Goal: Task Accomplishment & Management: Use online tool/utility

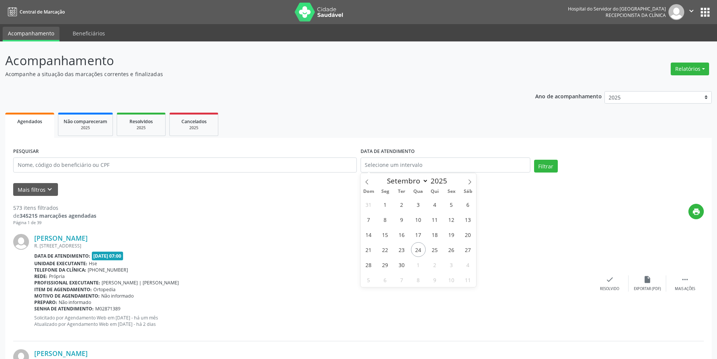
select select "8"
click at [701, 69] on button "Relatórios" at bounding box center [689, 68] width 38 height 13
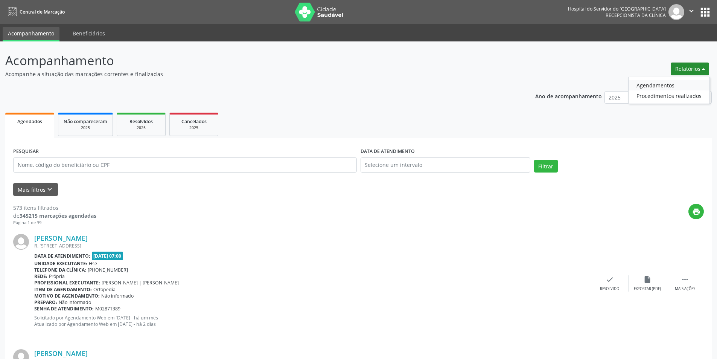
click at [657, 85] on link "Agendamentos" at bounding box center [668, 85] width 81 height 11
select select "8"
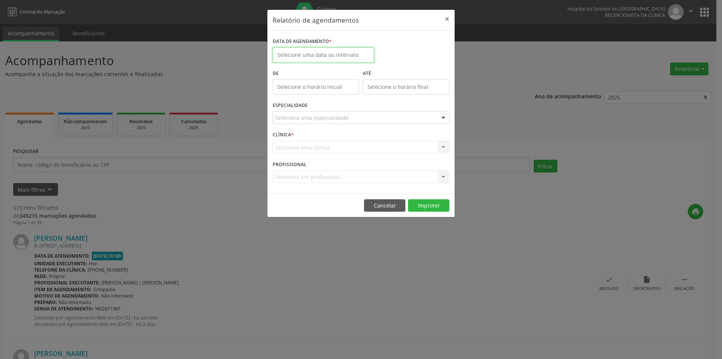
click at [308, 57] on body "Central de Marcação Hospital do Servidor do [GEOGRAPHIC_DATA] Recepcionista da …" at bounding box center [361, 179] width 722 height 359
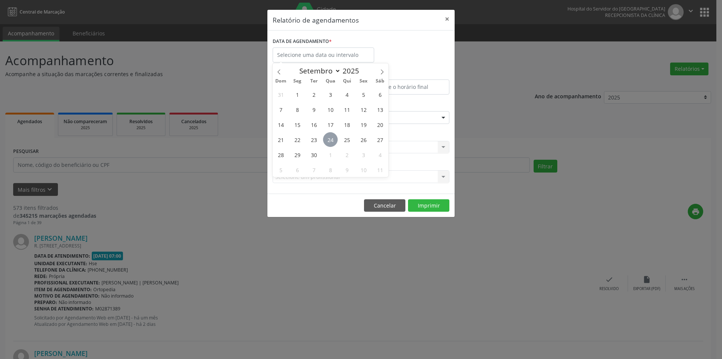
click at [333, 137] on span "24" at bounding box center [330, 139] width 15 height 15
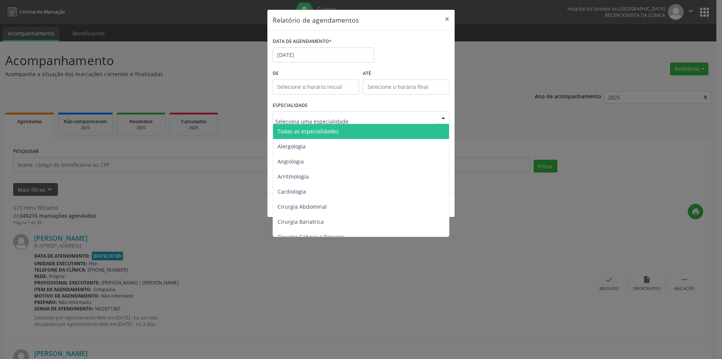
type input "P"
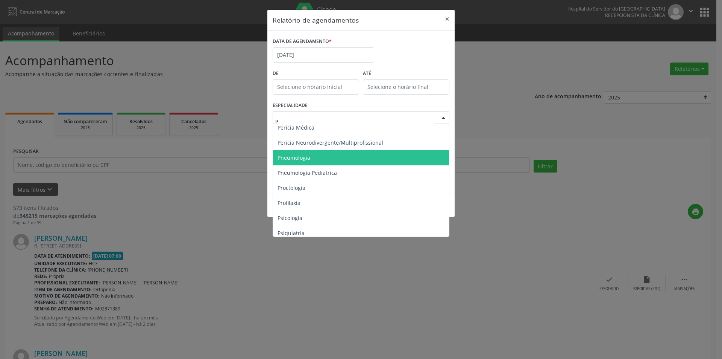
scroll to position [451, 0]
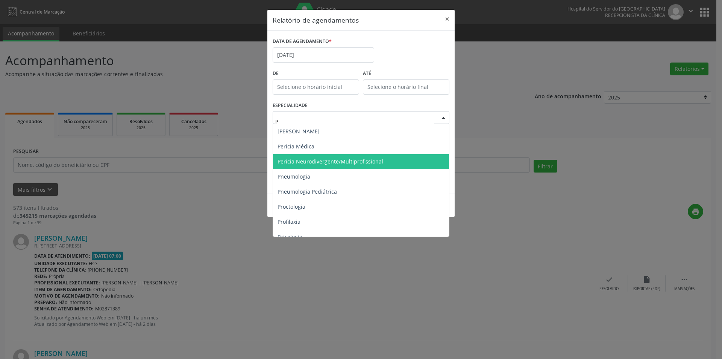
click at [327, 160] on span "Perícia Neurodivergente/Multiprofissional" at bounding box center [331, 161] width 106 height 7
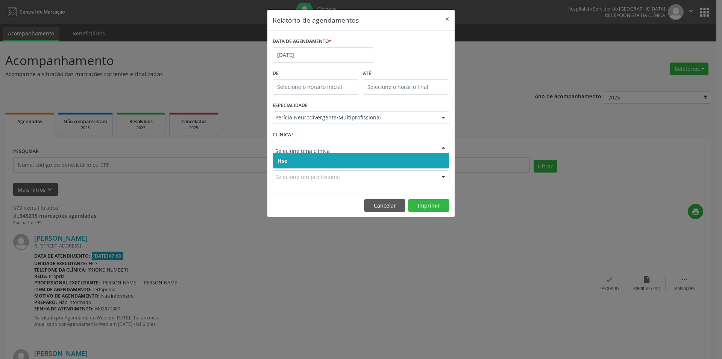
click at [289, 163] on span "Hse" at bounding box center [361, 160] width 176 height 15
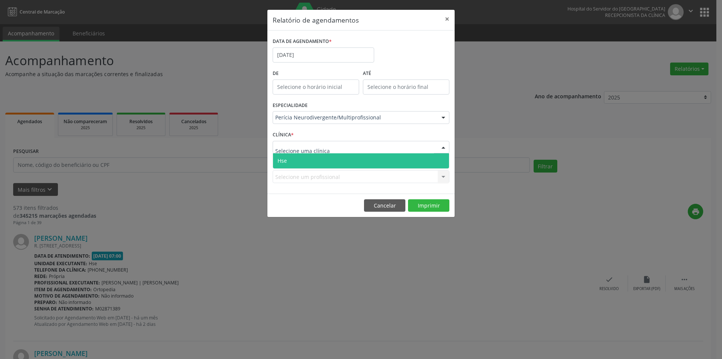
click at [292, 154] on span "Hse" at bounding box center [361, 160] width 176 height 15
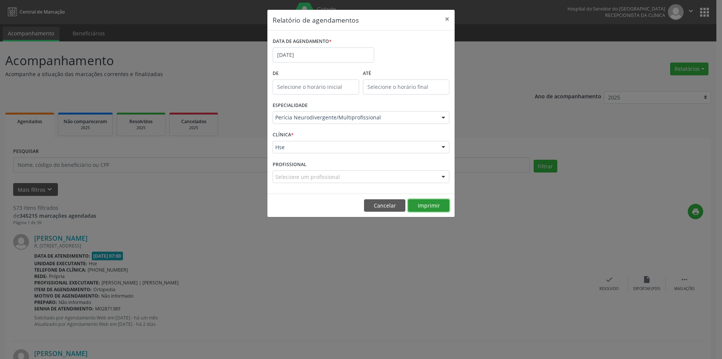
click at [434, 208] on button "Imprimir" at bounding box center [428, 205] width 41 height 13
click at [367, 173] on div "Selecione um profissional" at bounding box center [361, 176] width 177 height 13
click at [555, 204] on div "Relatório de agendamentos × DATA DE AGENDAMENTO * [DATE] De ATÉ ESPECIALIDADE P…" at bounding box center [361, 179] width 722 height 359
click at [447, 18] on button "×" at bounding box center [447, 19] width 15 height 18
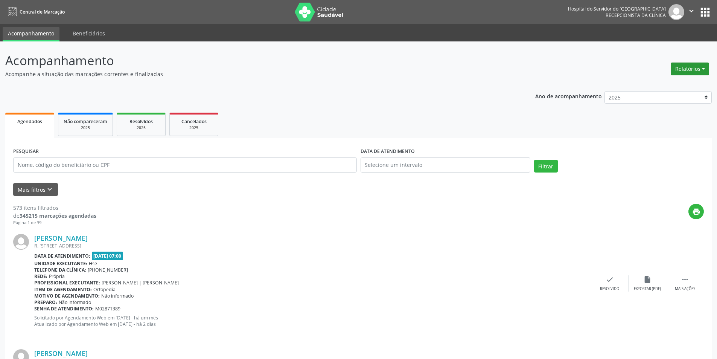
click at [698, 68] on button "Relatórios" at bounding box center [689, 68] width 38 height 13
click at [662, 85] on link "Agendamentos" at bounding box center [668, 85] width 81 height 11
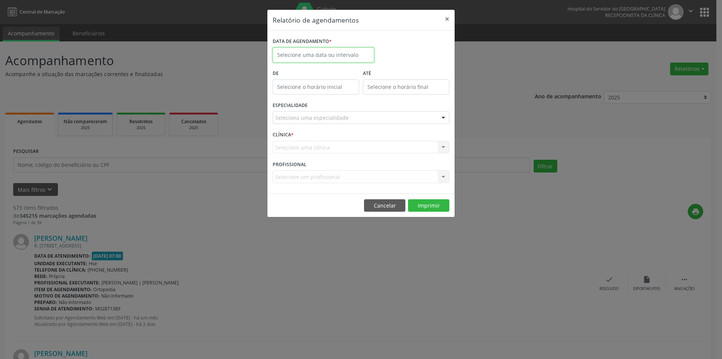
click at [325, 48] on input "text" at bounding box center [324, 54] width 102 height 15
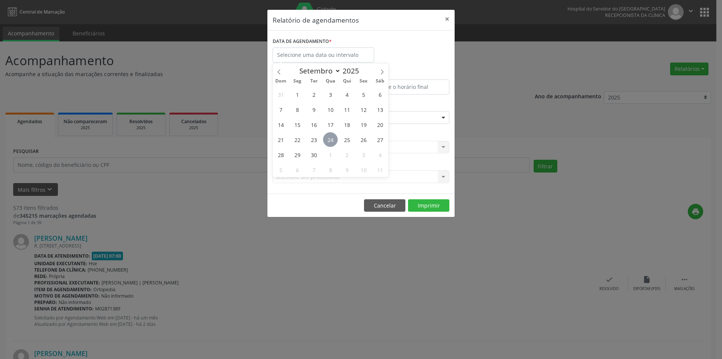
click at [331, 137] on span "24" at bounding box center [330, 139] width 15 height 15
type input "[DATE]"
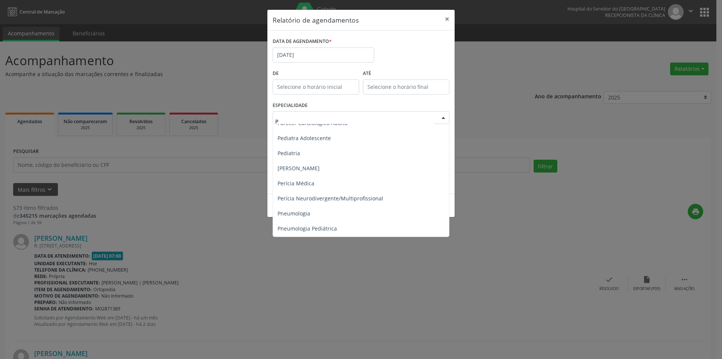
scroll to position [414, 0]
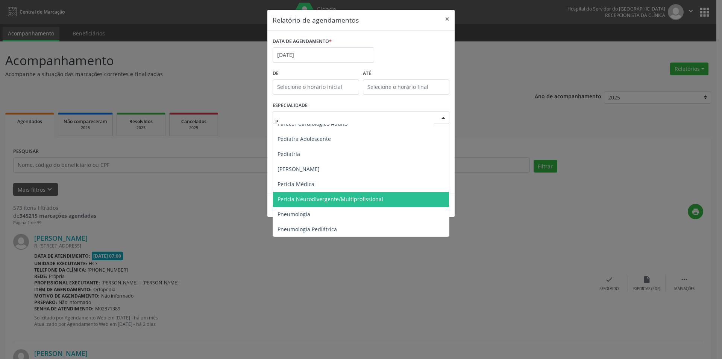
click at [340, 196] on span "Perícia Neurodivergente/Multiprofissional" at bounding box center [331, 198] width 106 height 7
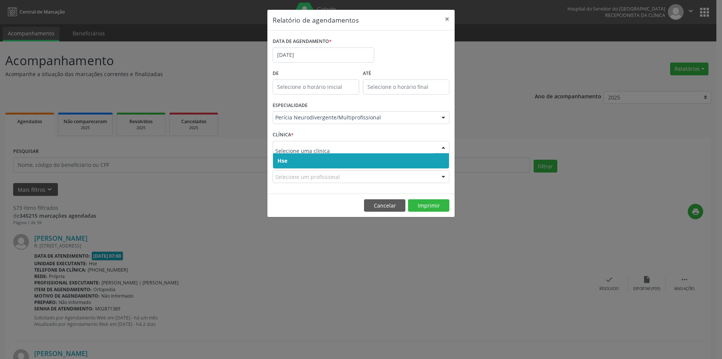
click at [286, 158] on span "Hse" at bounding box center [283, 160] width 10 height 7
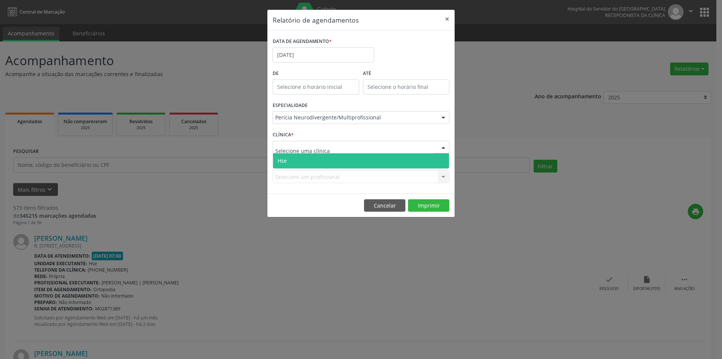
click at [288, 158] on span "Hse" at bounding box center [361, 160] width 176 height 15
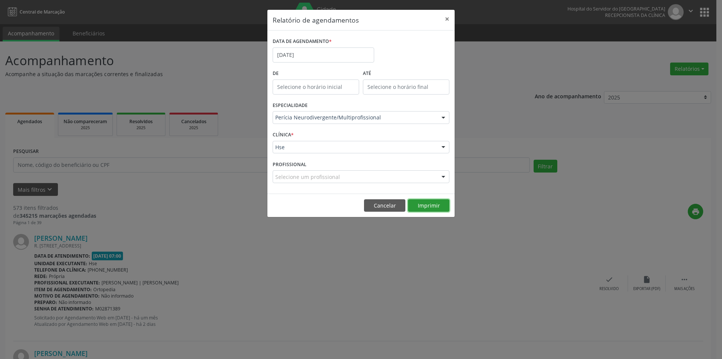
click at [416, 206] on button "Imprimir" at bounding box center [428, 205] width 41 height 13
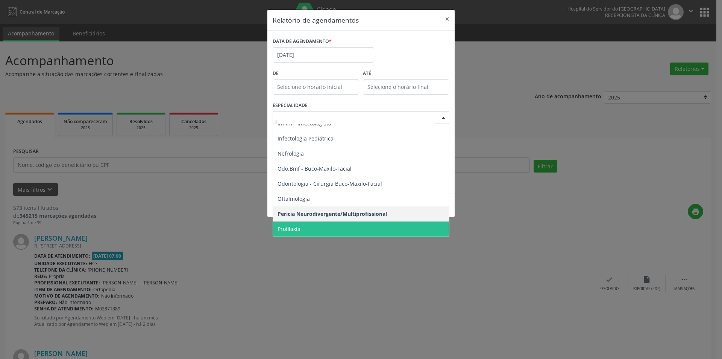
type input "FI"
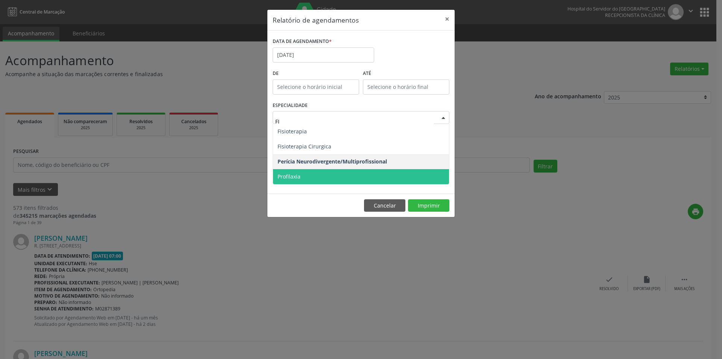
scroll to position [0, 0]
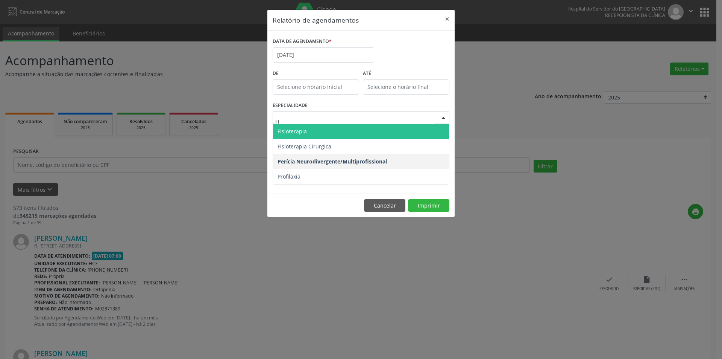
click at [293, 129] on span "Fisioterapia" at bounding box center [292, 131] width 29 height 7
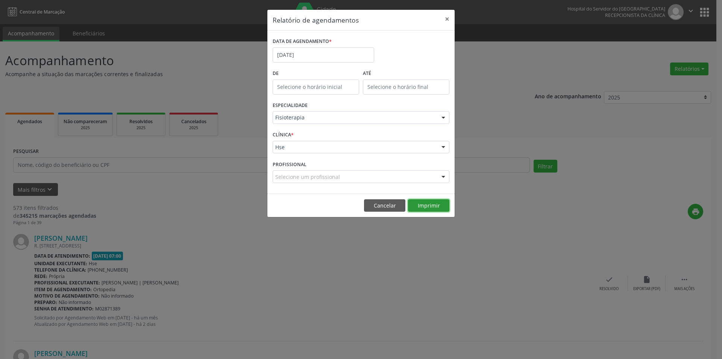
click at [442, 201] on button "Imprimir" at bounding box center [428, 205] width 41 height 13
